Goal: Check status

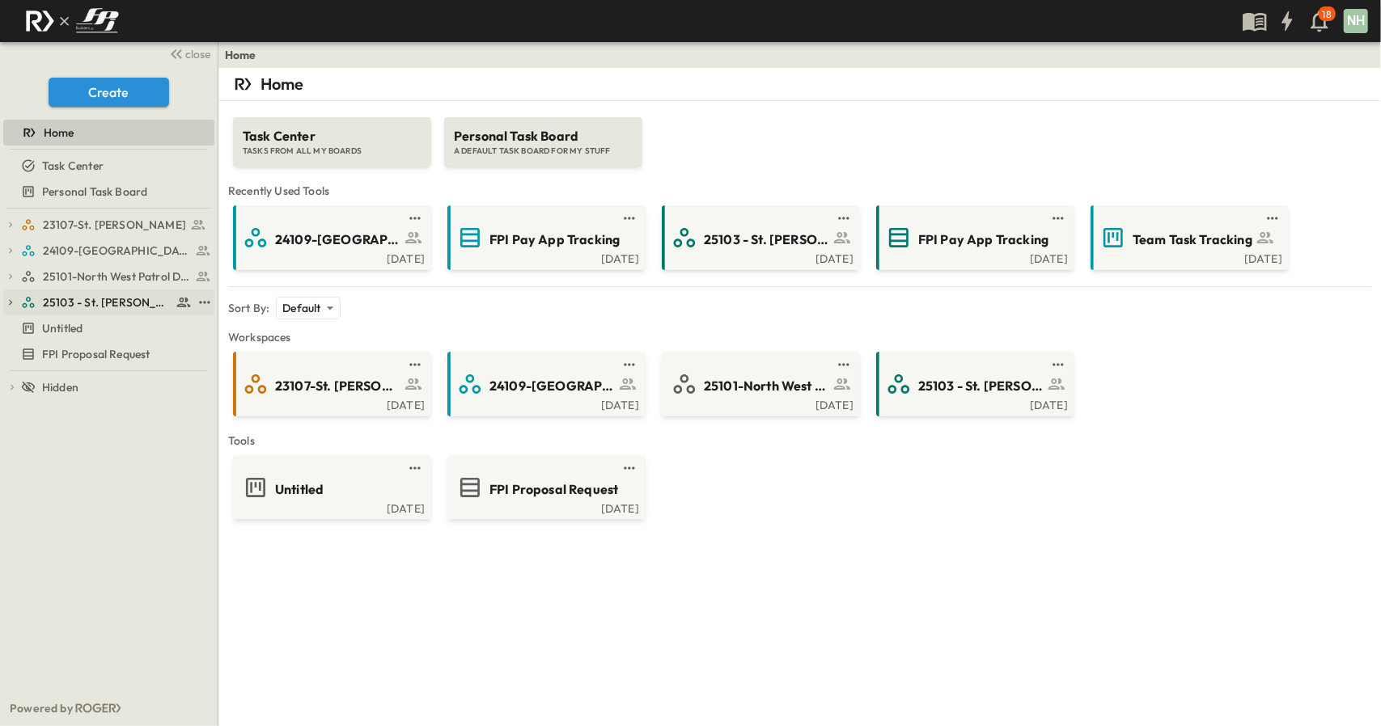
click at [101, 303] on span "25103 - St. [PERSON_NAME] Phase 2" at bounding box center [107, 302] width 129 height 16
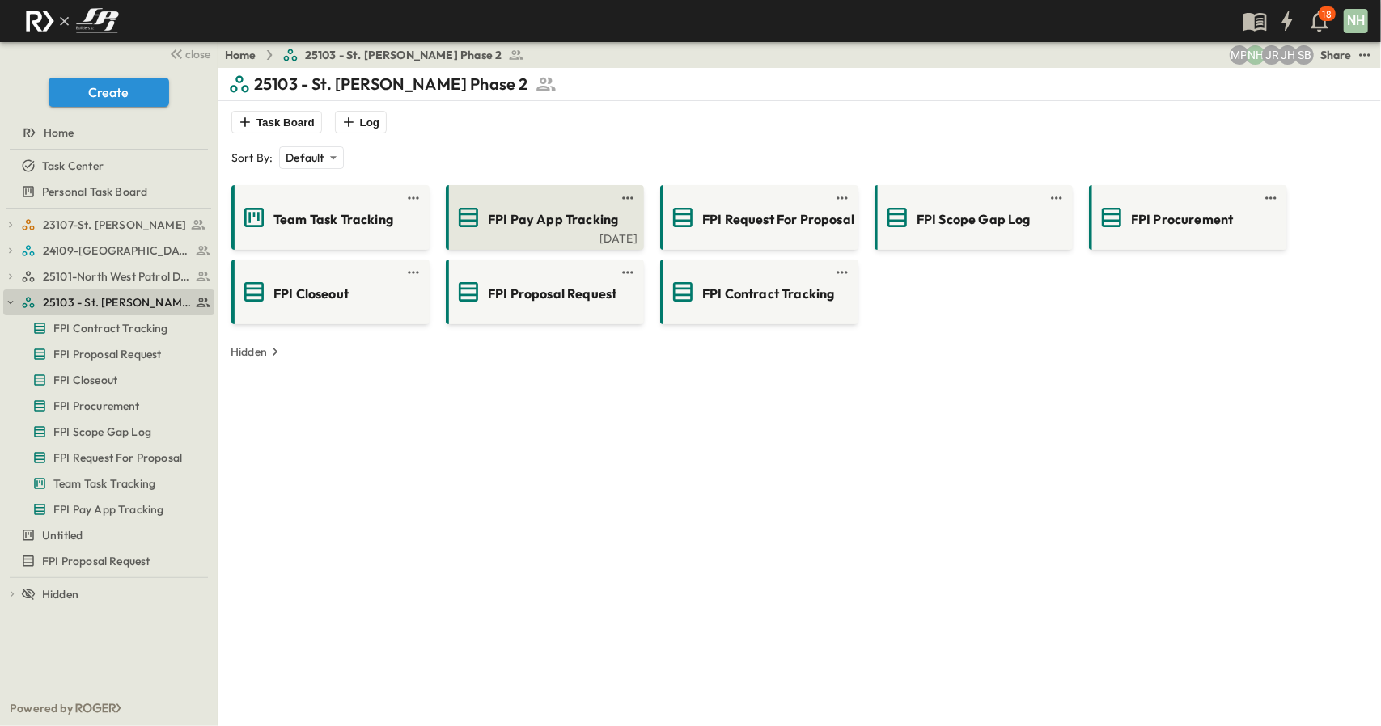
click at [593, 210] on span "FPI Pay App Tracking" at bounding box center [553, 219] width 130 height 19
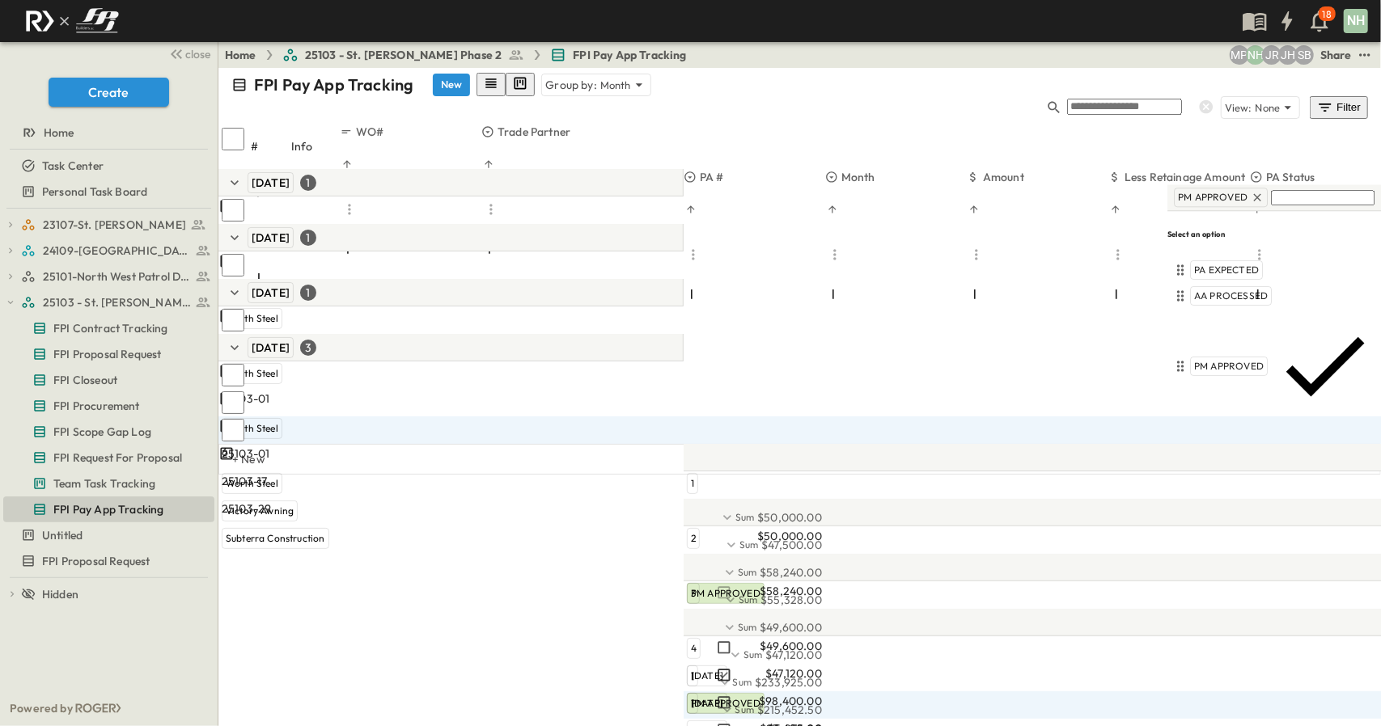
drag, startPoint x: 1340, startPoint y: 387, endPoint x: 1361, endPoint y: 403, distance: 26.0
click at [1364, 402] on body "18 NH close Create Home Task Center Personal Task Board 23107-St. [PERSON_NAME]…" at bounding box center [690, 363] width 1381 height 726
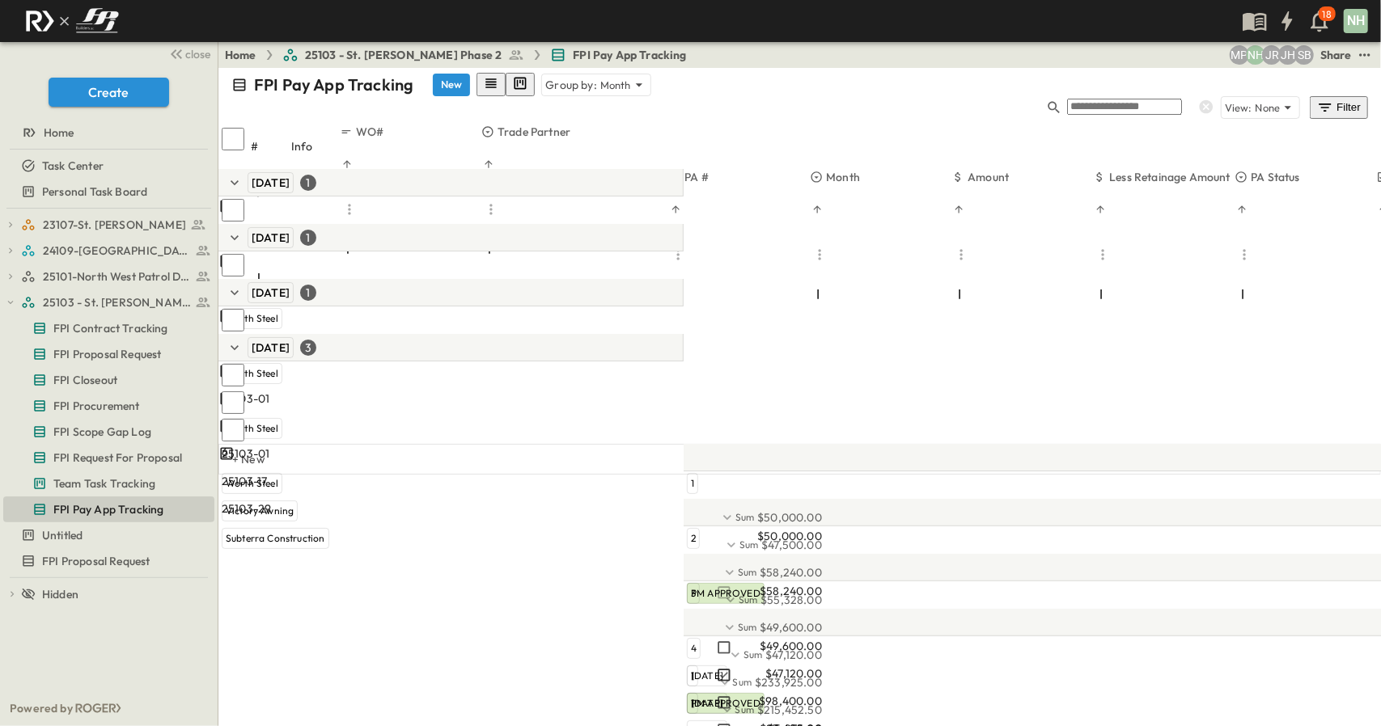
scroll to position [0, 15]
click at [1268, 476] on div "FPI Pay App Tracking New Group by: Month View: None Filter # Info WO# Trade Par…" at bounding box center [799, 397] width 1162 height 658
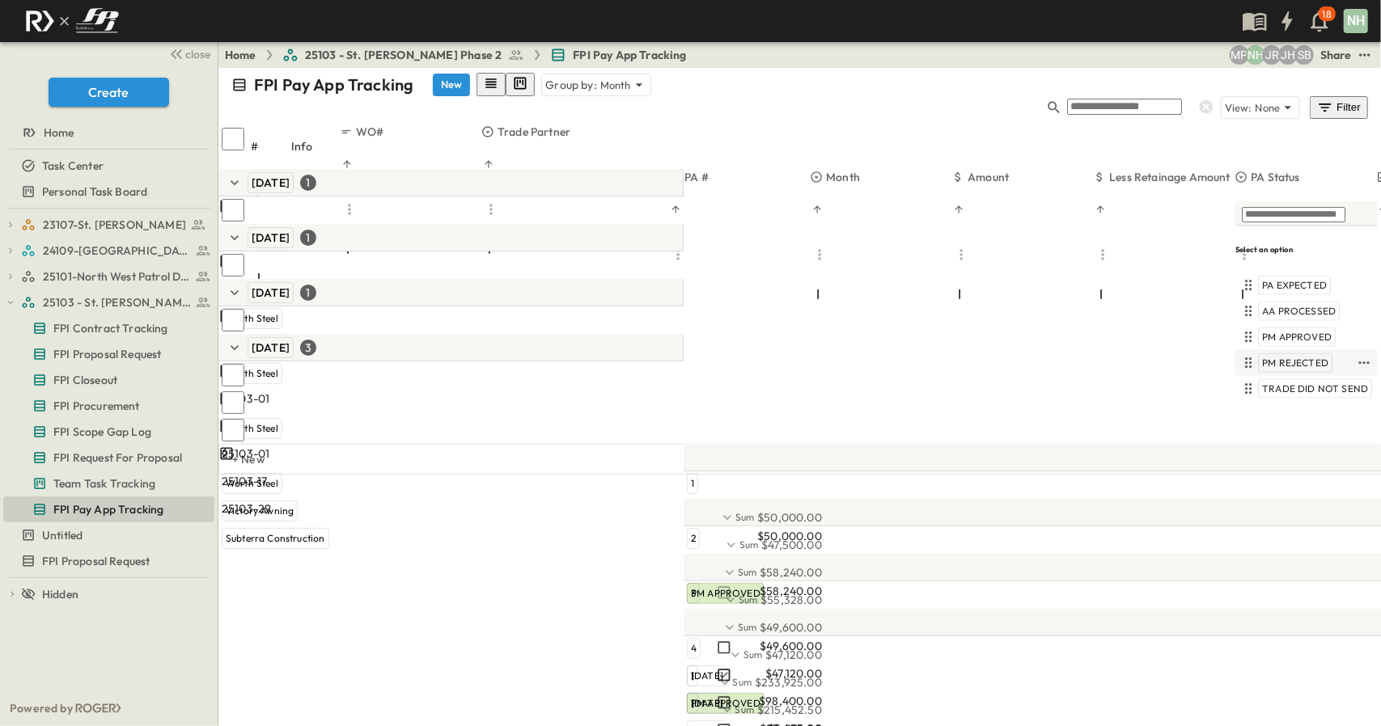
click at [1284, 362] on span "PM REJECTED" at bounding box center [1295, 363] width 66 height 13
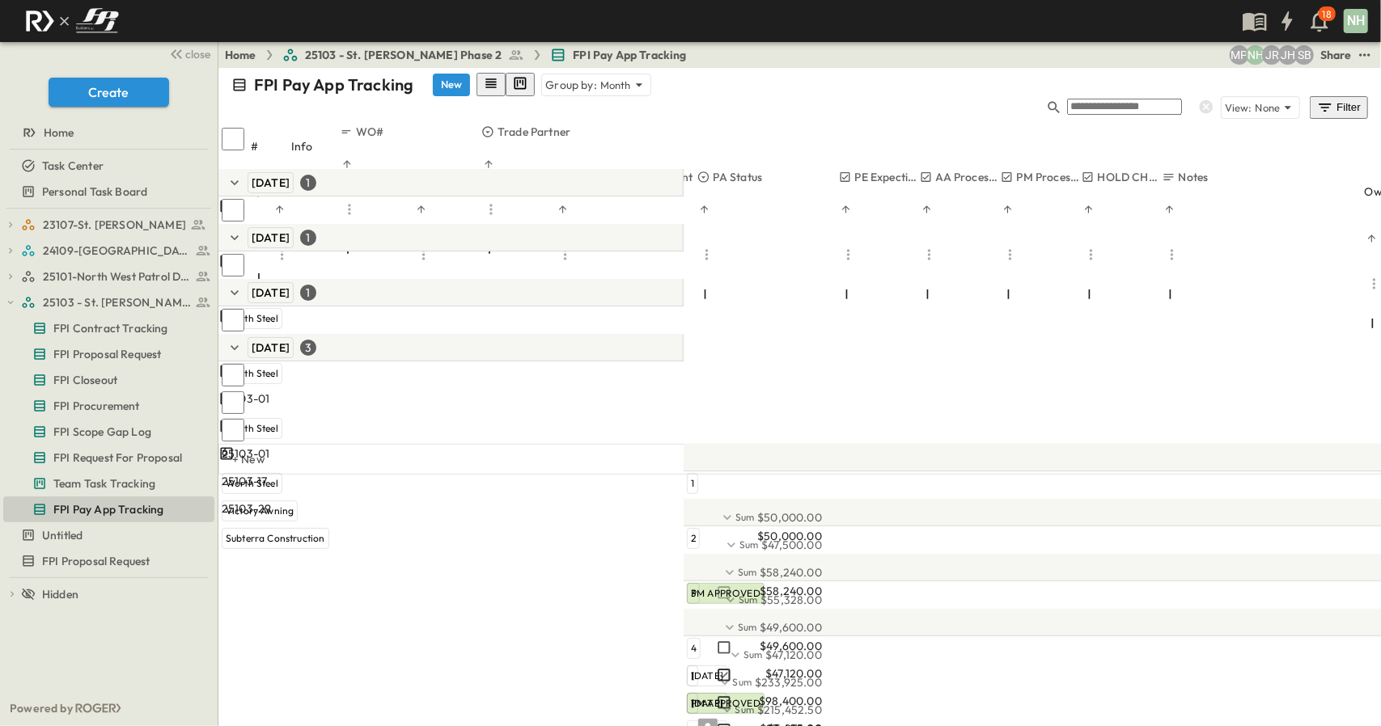
scroll to position [0, 565]
drag, startPoint x: 1176, startPoint y: 388, endPoint x: 1199, endPoint y: 388, distance: 22.6
